Goal: Information Seeking & Learning: Find specific page/section

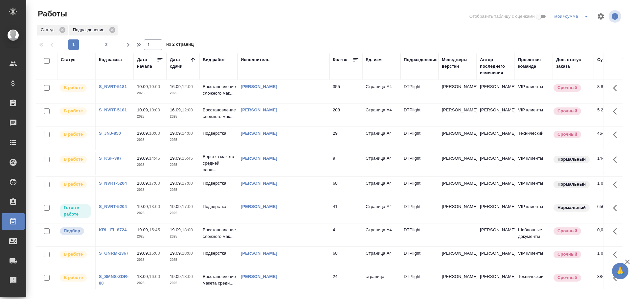
click at [71, 59] on div "Статус" at bounding box center [68, 60] width 15 height 7
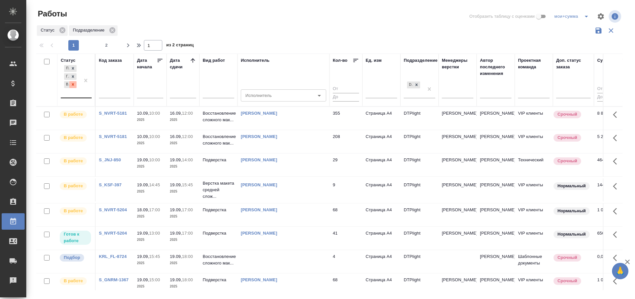
click at [74, 82] on icon at bounding box center [73, 84] width 5 height 5
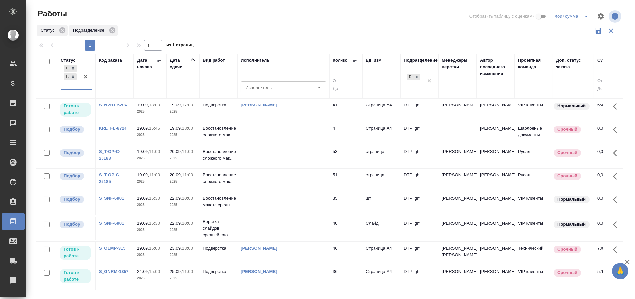
click at [291, 138] on td at bounding box center [284, 133] width 92 height 23
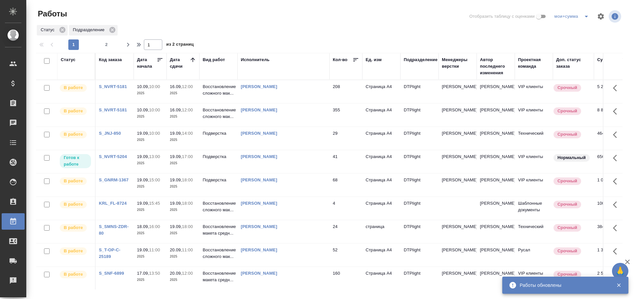
click at [282, 159] on div "Панькина Анна Сергеевна" at bounding box center [283, 156] width 85 height 7
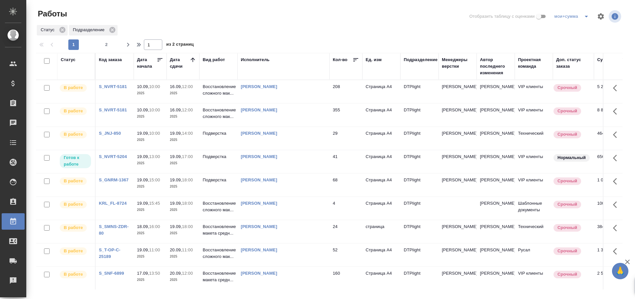
click at [307, 161] on td "Панькина Анна Сергеевна" at bounding box center [284, 161] width 92 height 23
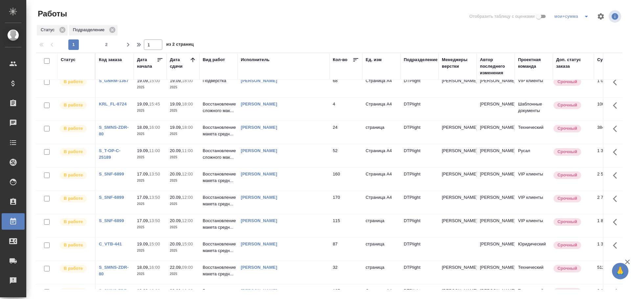
scroll to position [109, 0]
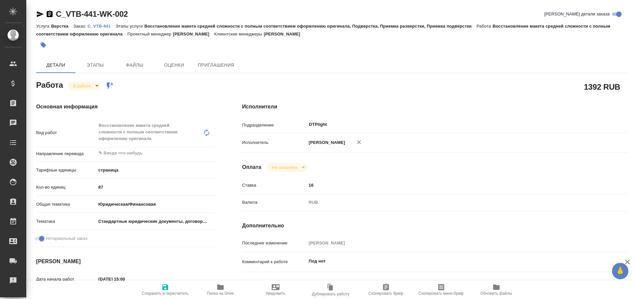
type textarea "x"
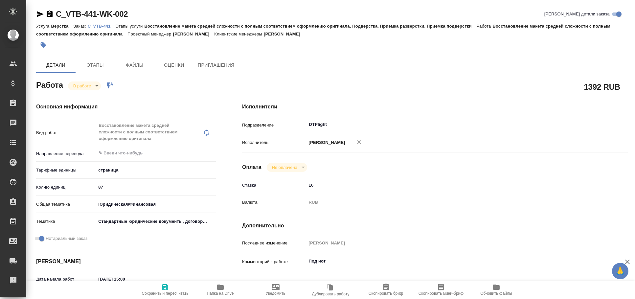
type textarea "x"
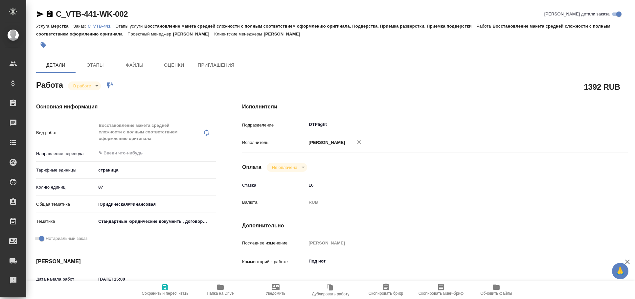
type textarea "x"
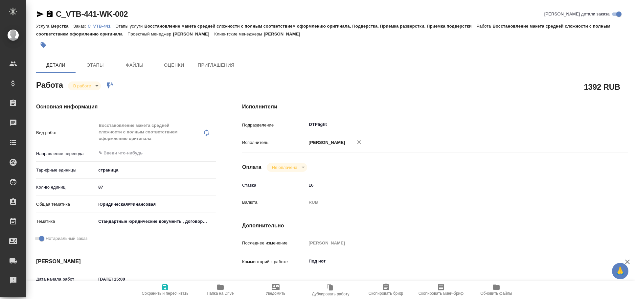
type textarea "x"
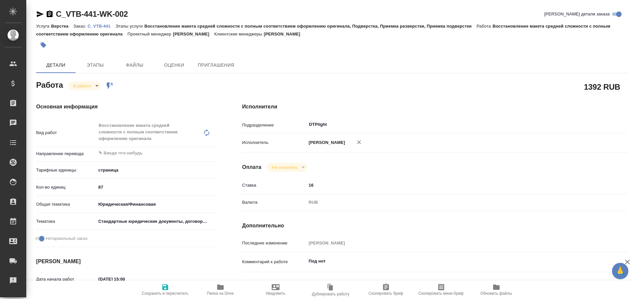
type textarea "x"
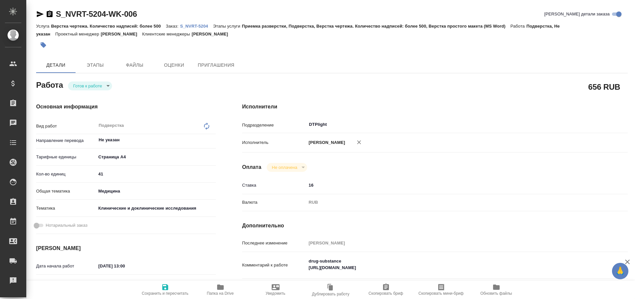
type textarea "x"
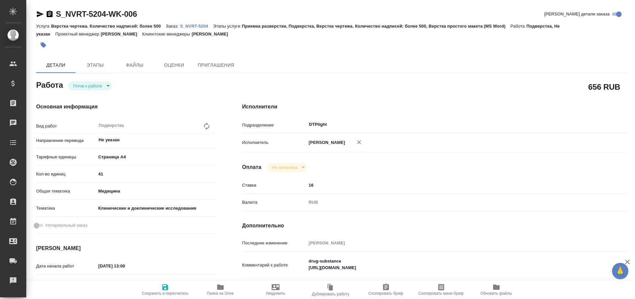
type textarea "x"
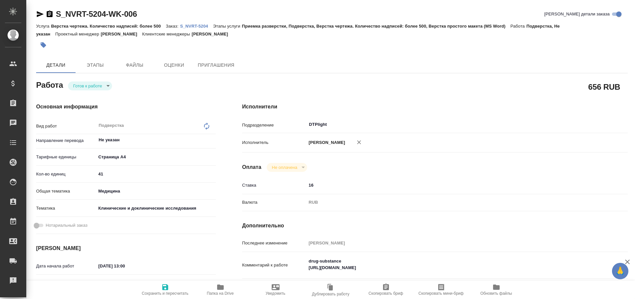
click at [38, 15] on icon "button" at bounding box center [40, 14] width 7 height 6
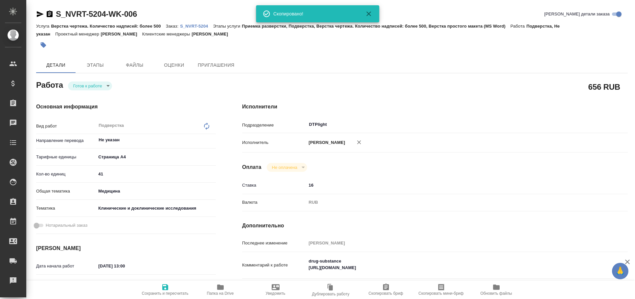
type textarea "x"
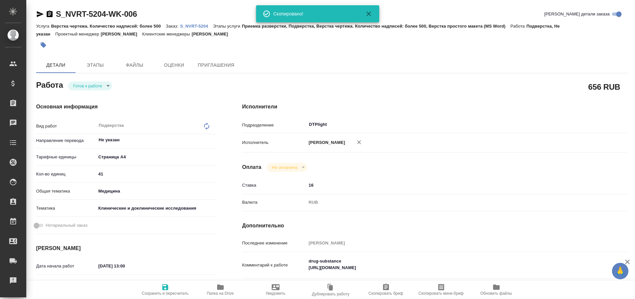
type textarea "x"
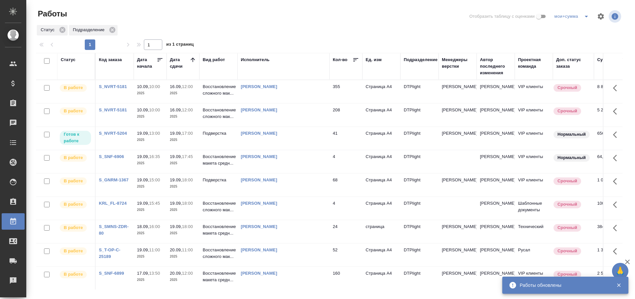
click at [322, 141] on td "[PERSON_NAME]" at bounding box center [284, 138] width 92 height 23
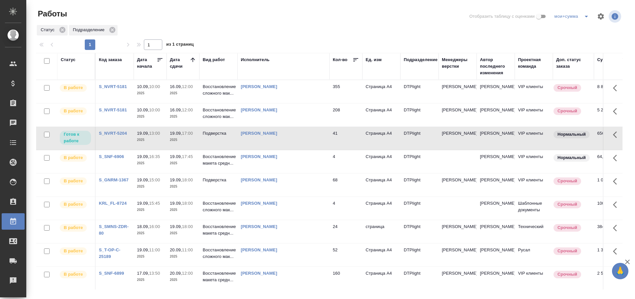
click at [309, 137] on td "[PERSON_NAME]" at bounding box center [284, 138] width 92 height 23
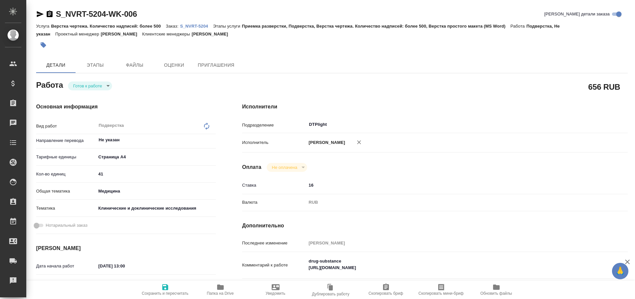
type textarea "x"
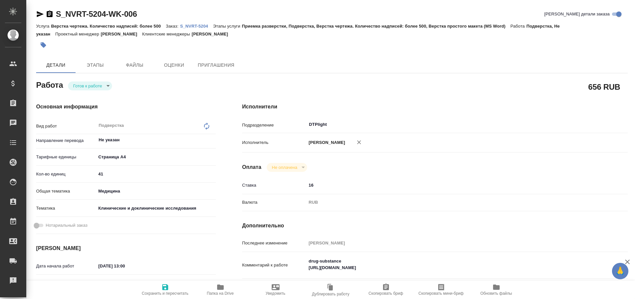
type textarea "x"
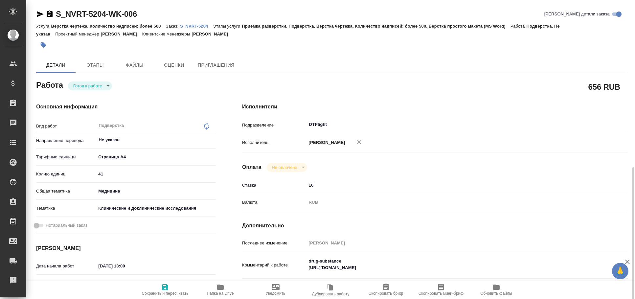
type textarea "x"
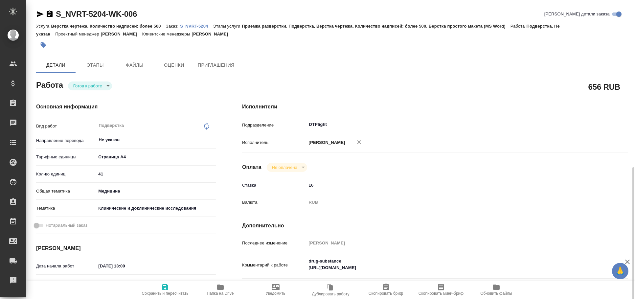
scroll to position [109, 0]
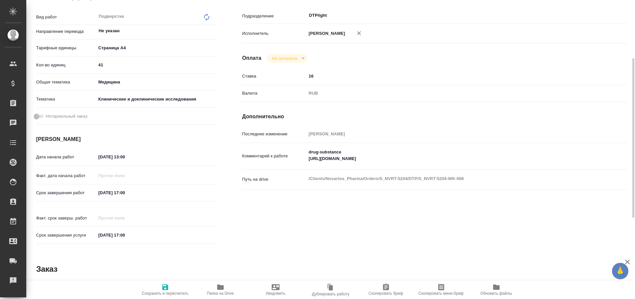
type textarea "x"
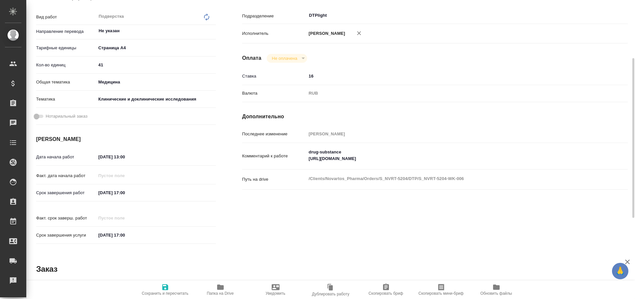
type textarea "x"
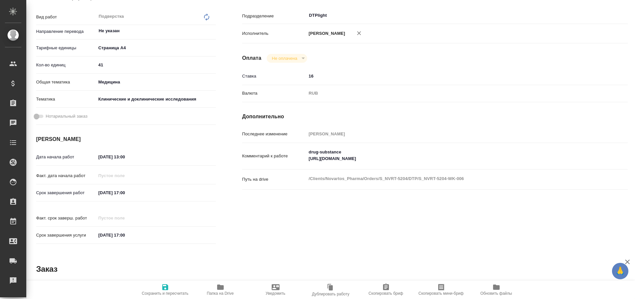
type textarea "x"
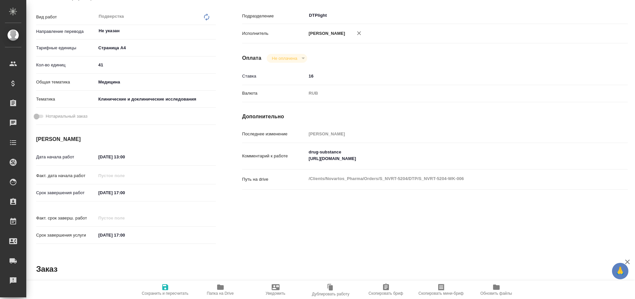
type textarea "x"
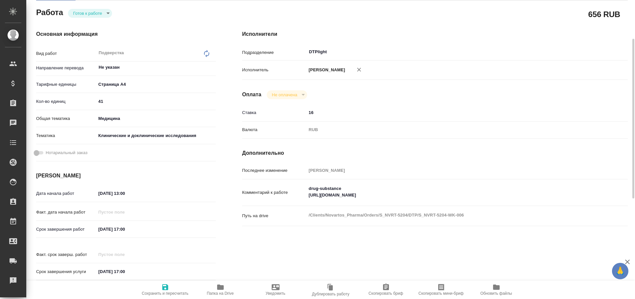
scroll to position [0, 0]
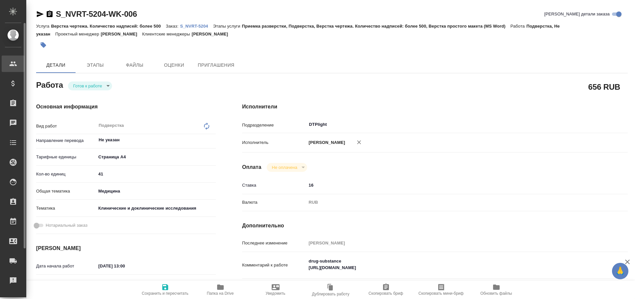
type textarea "x"
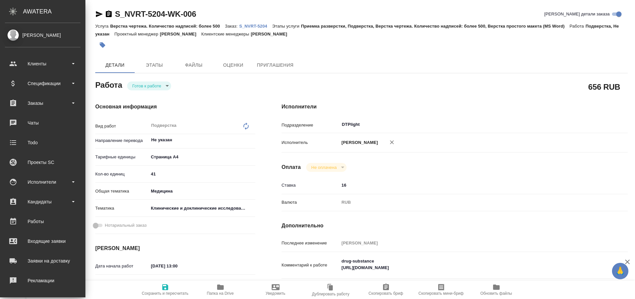
type textarea "x"
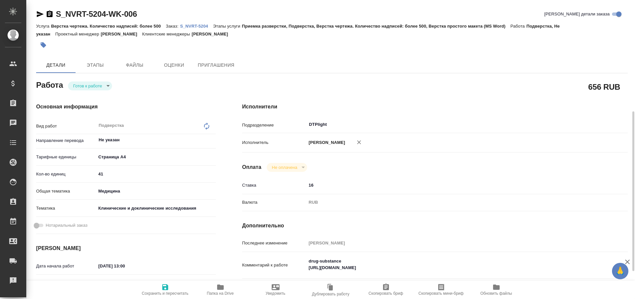
scroll to position [73, 0]
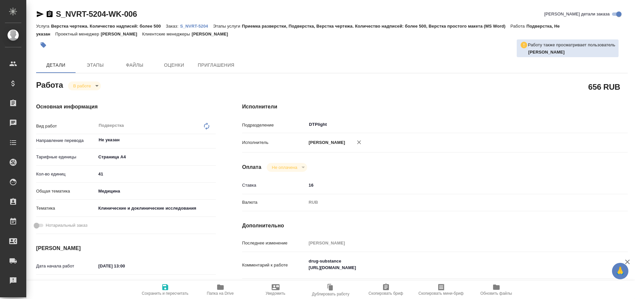
type textarea "x"
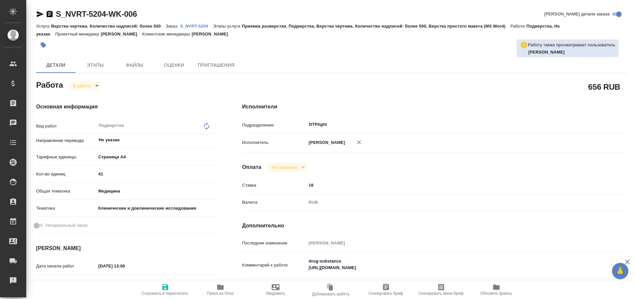
type textarea "x"
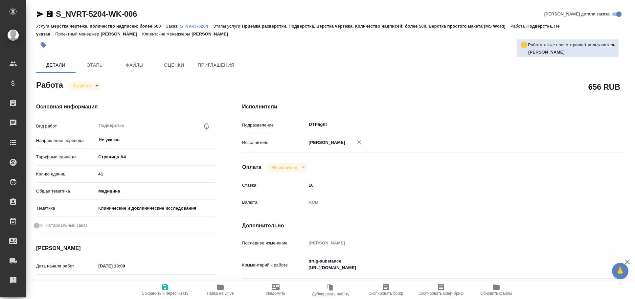
type textarea "x"
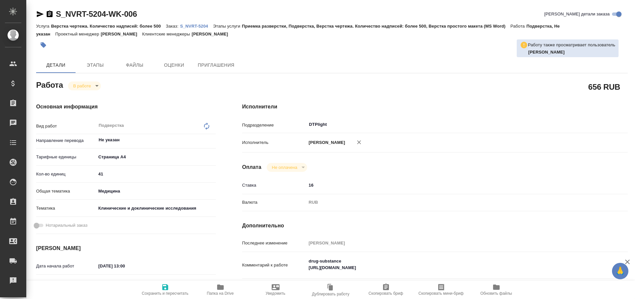
type textarea "x"
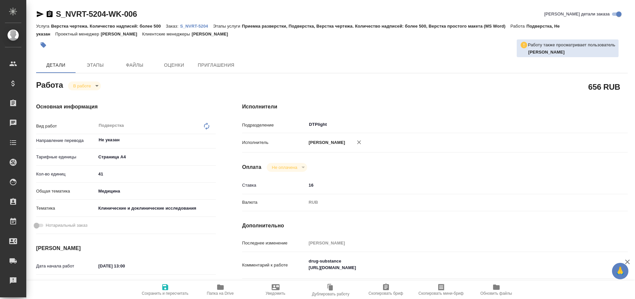
type textarea "x"
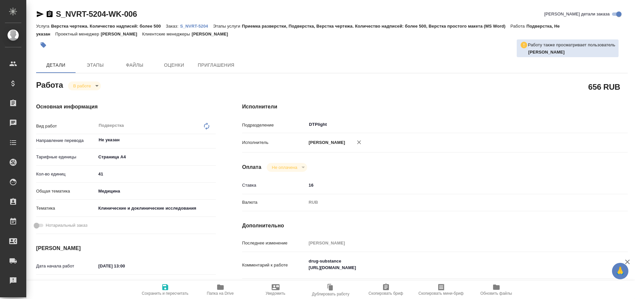
type textarea "x"
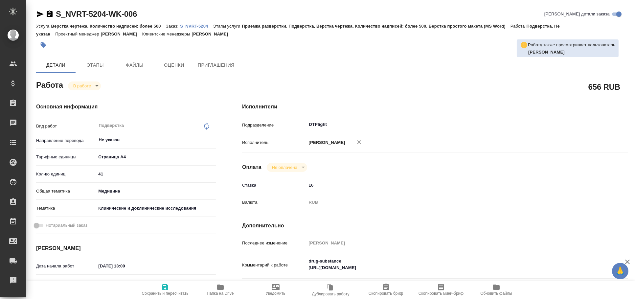
type textarea "x"
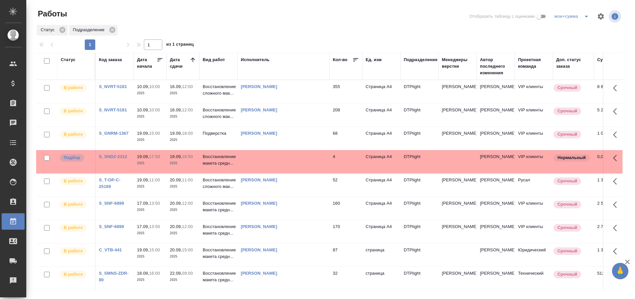
click at [269, 156] on td at bounding box center [284, 161] width 92 height 23
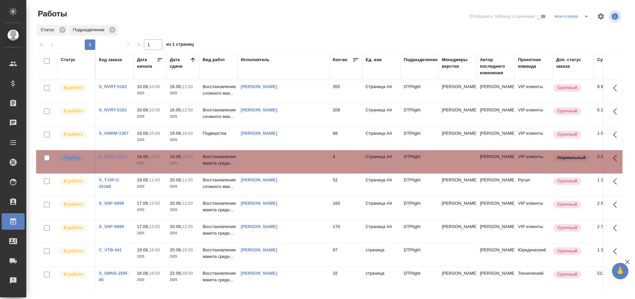
click at [257, 60] on div "Исполнитель" at bounding box center [255, 60] width 29 height 7
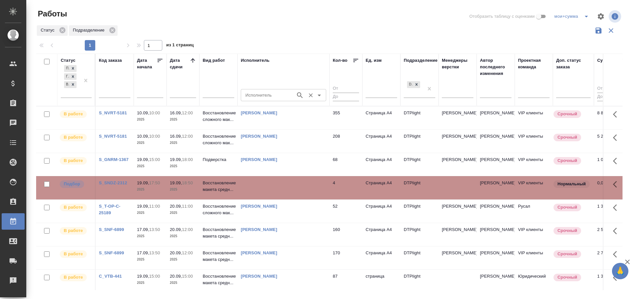
click at [264, 95] on input "Исполнитель" at bounding box center [268, 95] width 50 height 8
type input "васильева"
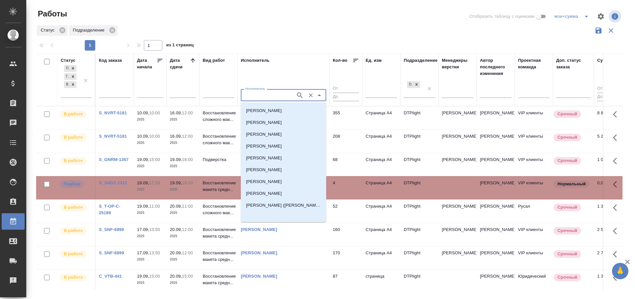
scroll to position [261, 0]
click at [282, 157] on p "Васильева Наталья Геннадьевна" at bounding box center [264, 157] width 36 height 7
type input "Васильева Наталья Геннадьевна"
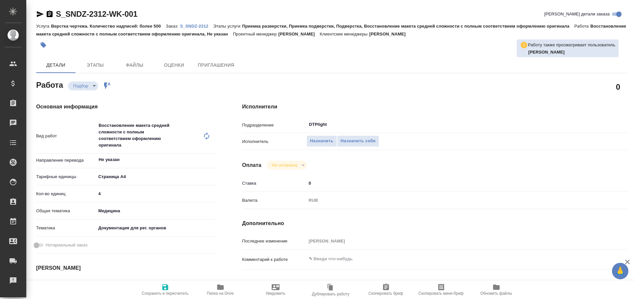
type textarea "x"
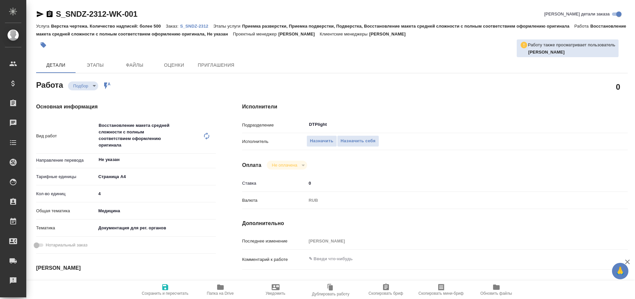
type textarea "x"
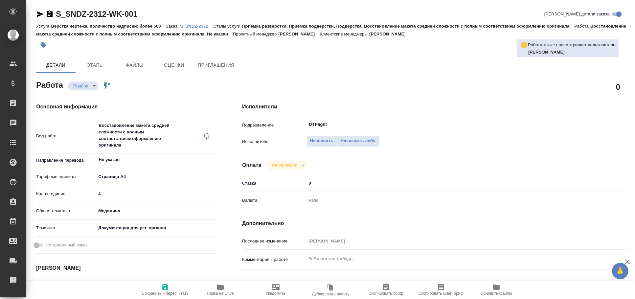
type textarea "x"
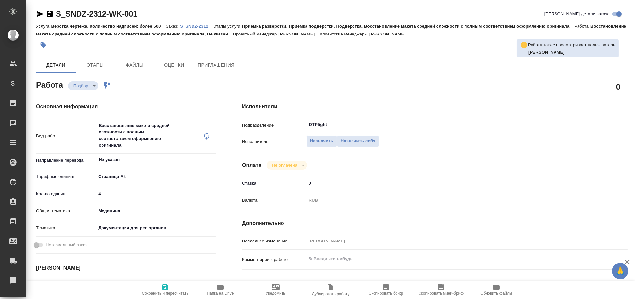
type textarea "x"
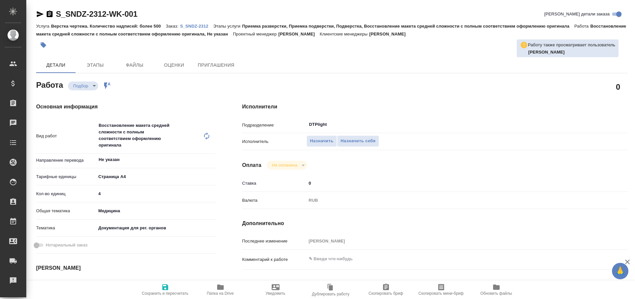
type textarea "x"
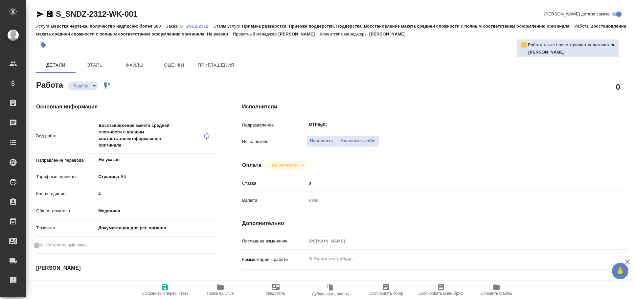
type textarea "x"
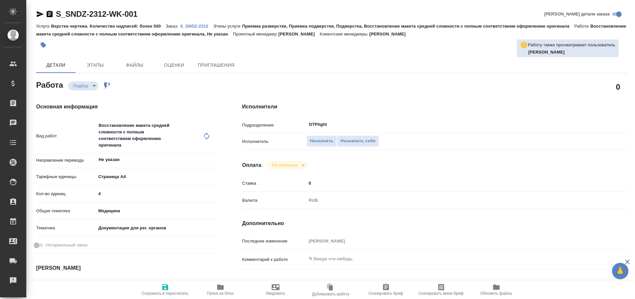
type textarea "x"
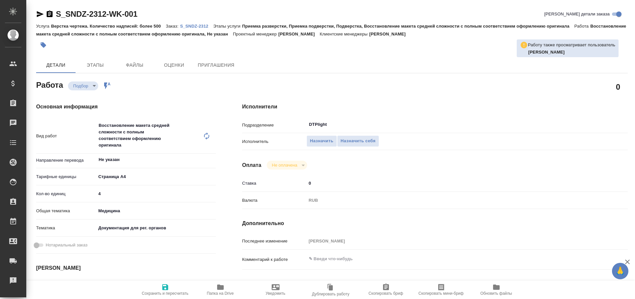
type textarea "x"
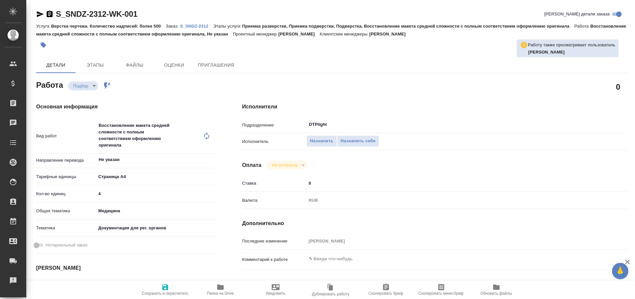
click at [216, 291] on span "Папка на Drive" at bounding box center [220, 293] width 27 height 5
type textarea "x"
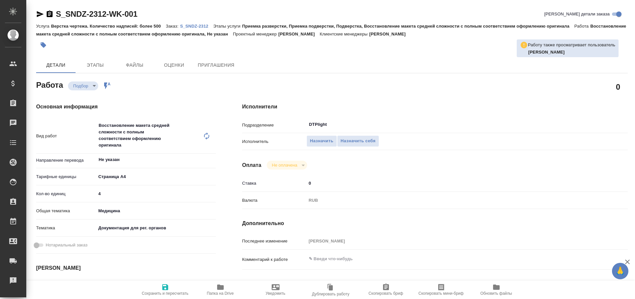
type textarea "x"
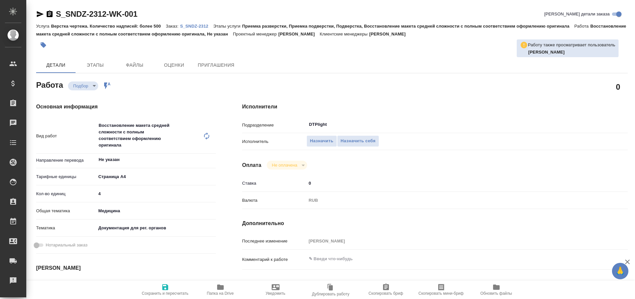
type textarea "x"
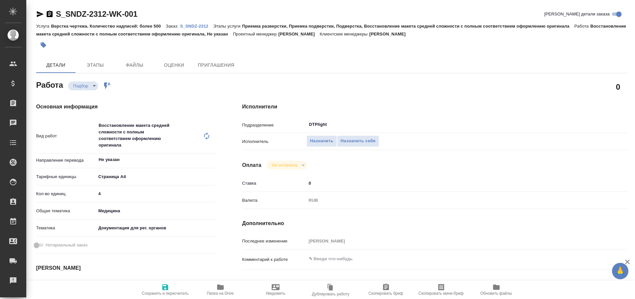
type textarea "x"
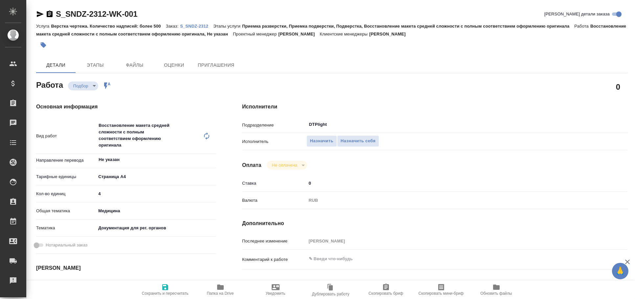
type textarea "x"
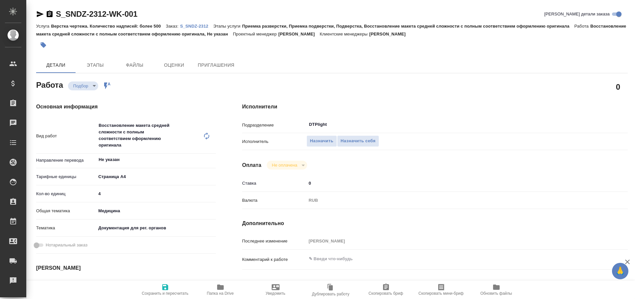
type textarea "x"
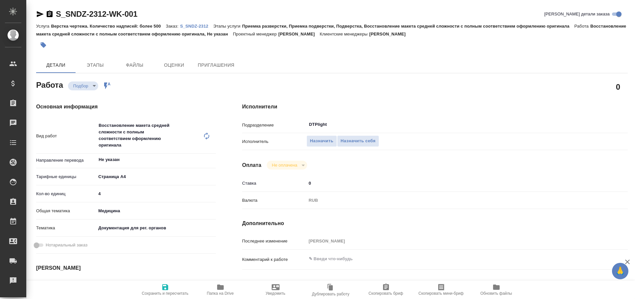
type textarea "x"
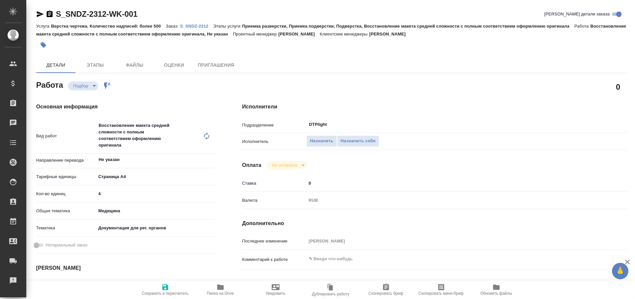
type textarea "x"
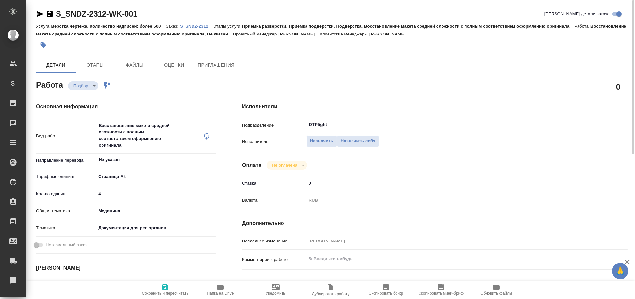
type textarea "x"
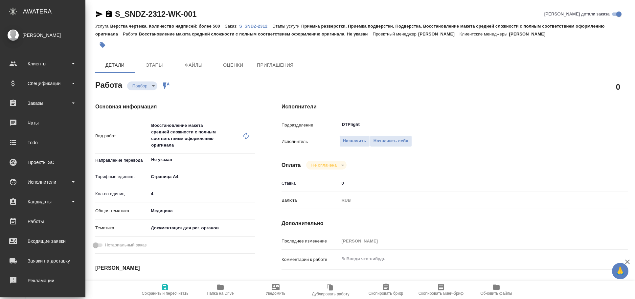
type textarea "x"
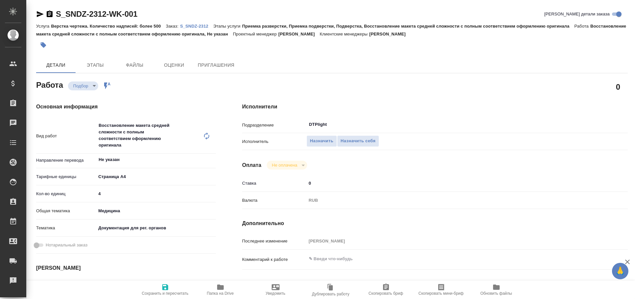
click at [42, 12] on icon "button" at bounding box center [40, 14] width 8 height 8
type textarea "x"
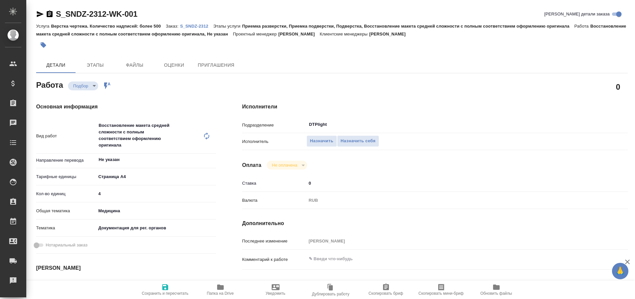
type textarea "x"
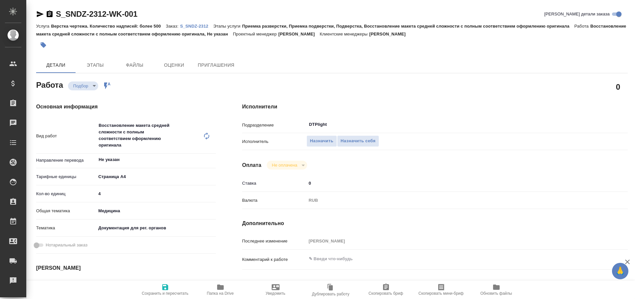
type textarea "x"
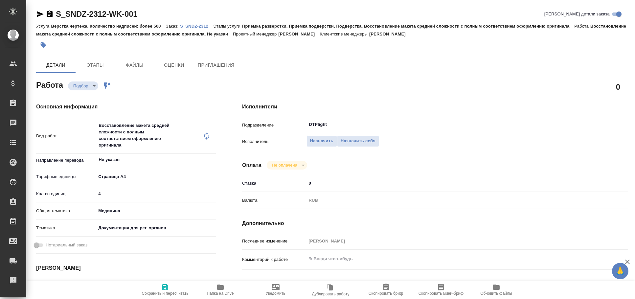
type textarea "x"
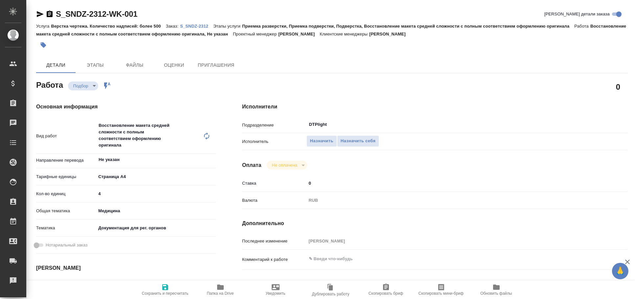
type textarea "x"
click at [37, 15] on icon "button" at bounding box center [40, 14] width 7 height 6
